Goal: Task Accomplishment & Management: Complete application form

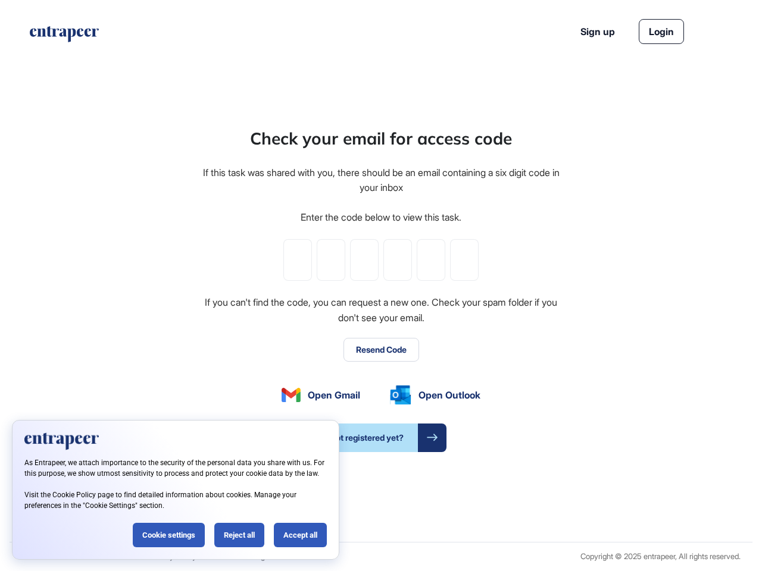
click at [381, 286] on div "Check your email for access code If this task was shared with you, there should…" at bounding box center [380, 289] width 359 height 326
click at [298, 260] on input "tel" at bounding box center [297, 260] width 29 height 42
click at [331, 260] on input "tel" at bounding box center [331, 260] width 29 height 42
click at [364, 260] on input "tel" at bounding box center [364, 260] width 29 height 42
click at [398, 260] on input "tel" at bounding box center [397, 260] width 29 height 42
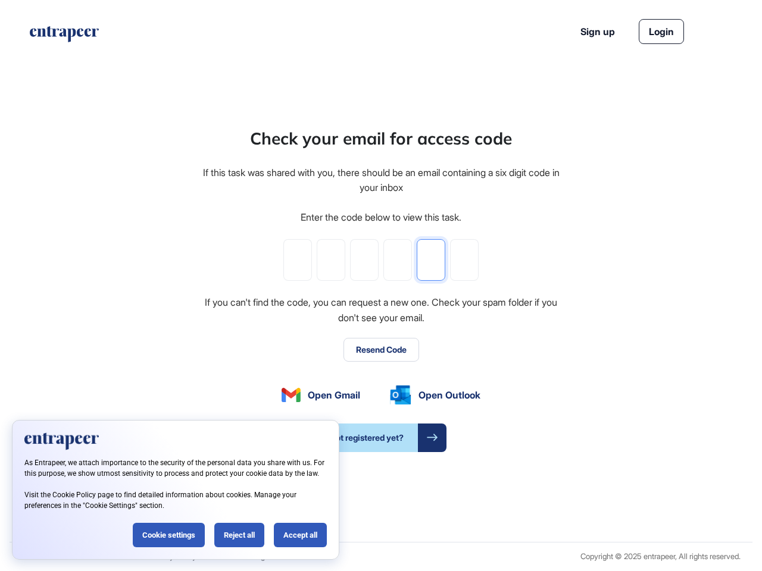
click at [431, 260] on input "tel" at bounding box center [431, 260] width 29 height 42
click at [464, 260] on input "tel" at bounding box center [464, 260] width 29 height 42
click at [381, 350] on button "Resend Code" at bounding box center [381, 350] width 76 height 24
